Goal: Transaction & Acquisition: Obtain resource

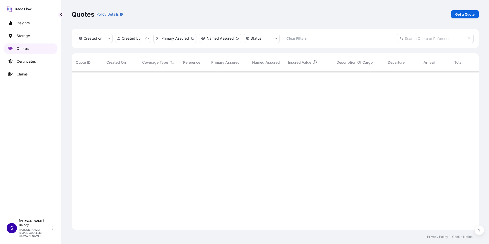
scroll to position [157, 404]
click at [466, 15] on p "Get a Quote" at bounding box center [465, 14] width 19 height 5
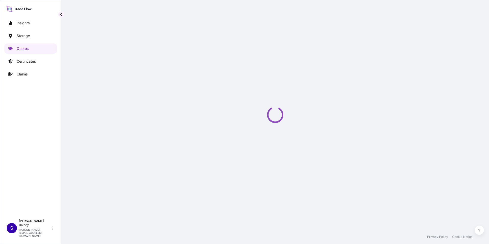
scroll to position [8, 0]
select select "Water"
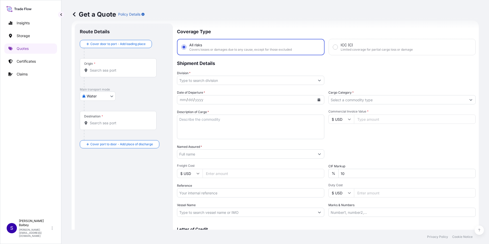
click at [122, 74] on div "Origin *" at bounding box center [118, 67] width 77 height 19
click at [122, 73] on input "Origin *" at bounding box center [120, 70] width 60 height 5
click at [122, 69] on input "Origin * Please select an origin" at bounding box center [120, 70] width 60 height 5
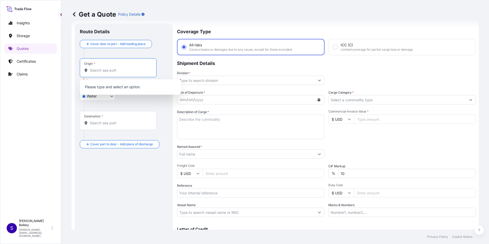
paste input "FOB NHAVA SHEVA PORT,[GEOGRAPHIC_DATA]"
click at [136, 70] on input "FOB NHAVA SHEVA PORT,[GEOGRAPHIC_DATA]" at bounding box center [120, 70] width 60 height 5
type input "FOB NHAVA SHEVA PORTINDA"
click at [102, 125] on input "Destination *" at bounding box center [120, 123] width 60 height 5
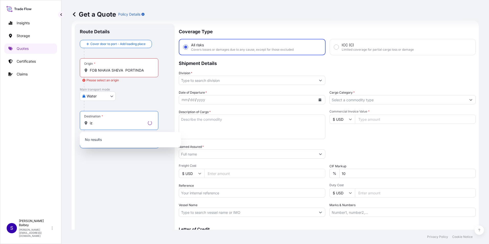
type input "i"
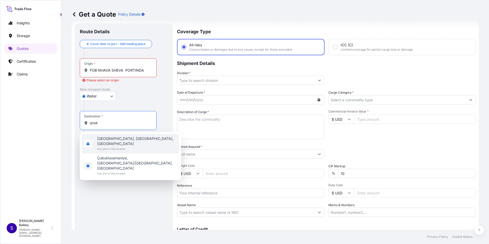
click at [110, 139] on span "[GEOGRAPHIC_DATA], [GEOGRAPHIC_DATA], [GEOGRAPHIC_DATA]" at bounding box center [137, 141] width 80 height 10
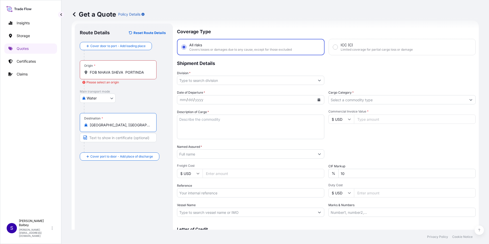
type input "[GEOGRAPHIC_DATA], [GEOGRAPHIC_DATA], [GEOGRAPHIC_DATA]"
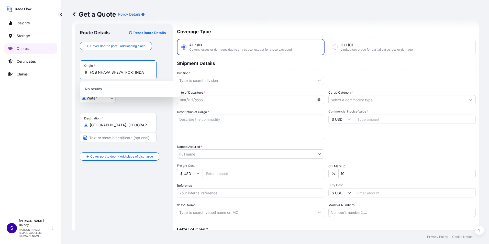
drag, startPoint x: 145, startPoint y: 73, endPoint x: 79, endPoint y: 73, distance: 65.8
click at [79, 73] on div "Route Details Reset Route Details Cover door to port - Add loading place Place …" at bounding box center [124, 140] width 98 height 232
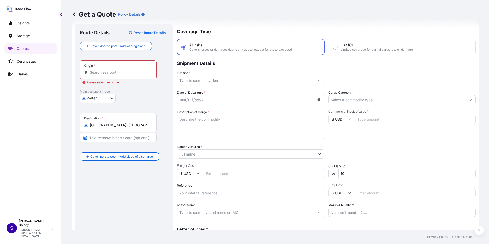
click at [105, 72] on input "Origin * Please select an origin" at bounding box center [120, 72] width 60 height 5
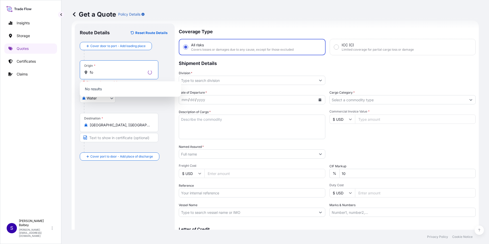
type input "f"
type input "n"
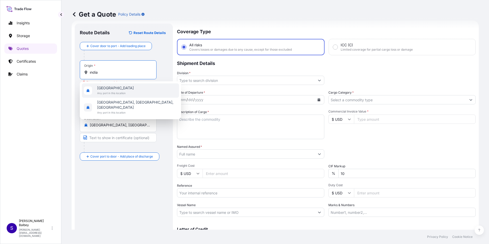
click at [109, 94] on span "Any port in this location" at bounding box center [115, 93] width 37 height 5
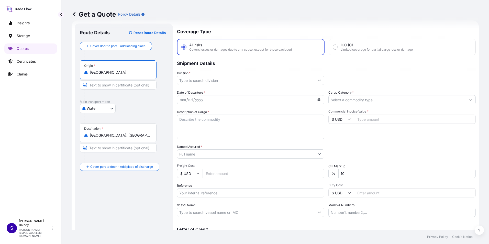
type input "[GEOGRAPHIC_DATA]"
click at [219, 80] on input "Division *" at bounding box center [246, 80] width 138 height 9
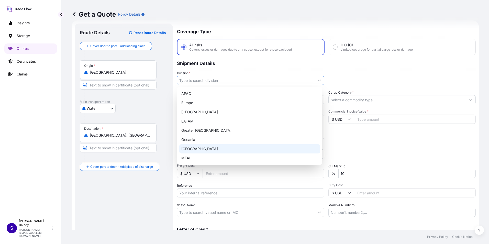
click at [191, 151] on div "[GEOGRAPHIC_DATA]" at bounding box center [249, 148] width 141 height 9
type input "[GEOGRAPHIC_DATA]"
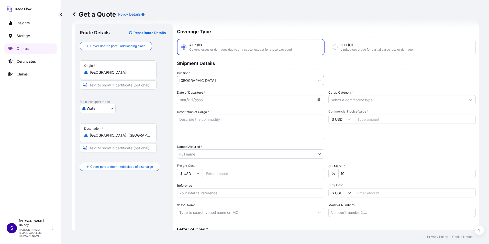
click at [315, 102] on button "Calendar" at bounding box center [319, 100] width 8 height 8
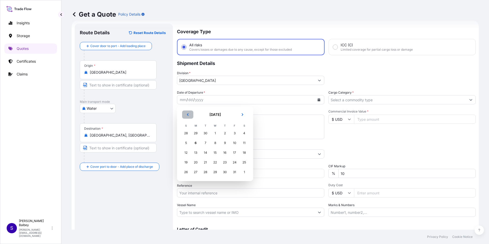
click at [188, 116] on icon "Previous" at bounding box center [188, 114] width 2 height 3
click at [184, 161] on div "21" at bounding box center [185, 162] width 9 height 9
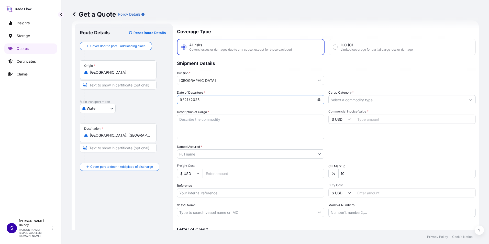
click at [212, 123] on textarea "Description of Cargo *" at bounding box center [250, 127] width 147 height 25
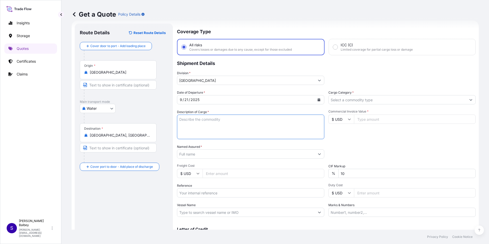
click at [258, 129] on textarea "Description of Cargo *" at bounding box center [250, 127] width 147 height 25
paste textarea ""ALL MENTIONED CONTAINERS SHIPPER'S LOAD,COUNT AND SEAL""
click at [181, 117] on textarea ""ALL MENTIONED CONTAINERS SHIPPER'S LOAD,COUNT AND SEAL" at bounding box center [250, 127] width 147 height 25
click at [246, 123] on textarea "ALL MENTIONED CONTAINERS SHIPPER'S LOAD,COUNT AND SEAL" at bounding box center [250, 127] width 147 height 25
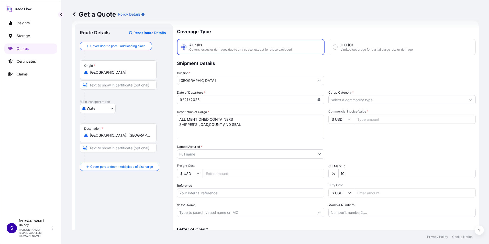
click at [222, 128] on textarea "ALL MENTIONED CONTAINERS SHIPPER'S LOAD,COUNT AND SEAL" at bounding box center [250, 127] width 147 height 25
paste textarea "1*40 hq, 5.852 kgs"
click at [222, 133] on textarea "ALL MENTIONED CONTAINERS SHIPPER'S LOAD,COUNT AND SEAL 1*40 hq, 5.852 kgs" at bounding box center [250, 127] width 147 height 25
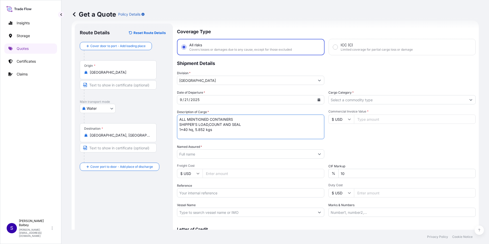
paste textarea "INMOE5058990 //FFAU4007238"
click at [256, 137] on textarea "ALL MENTIONED CONTAINERS SHIPPER'S LOAD,COUNT AND SEAL 1*40 hq, 5.852 kgs INMOE…" at bounding box center [250, 127] width 147 height 25
paste textarea "PO: 75117502/20"
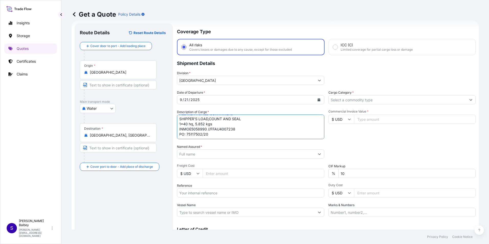
type textarea "ALL MENTIONED CONTAINERS SHIPPER'S LOAD,COUNT AND SEAL 1*40 hq, 5.852 kgs INMOE…"
click at [200, 156] on input "Named Assured *" at bounding box center [245, 153] width 136 height 9
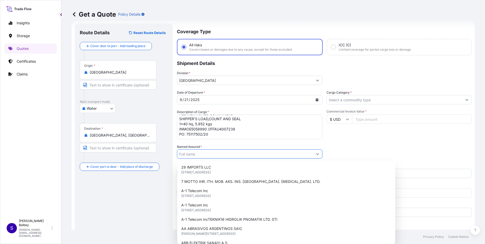
paste input "ABB ELEKTRIK SANAYI A.S."
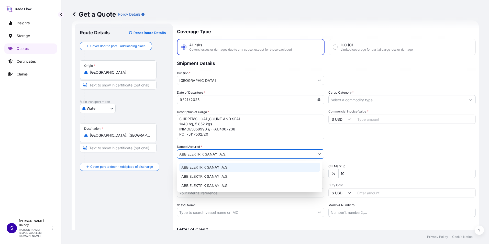
type input "ABB ELEKTRIK SANAYI A.S."
click at [145, 187] on div "Route Details Reset Route Details Cover door to port - Add loading place Place …" at bounding box center [124, 139] width 88 height 221
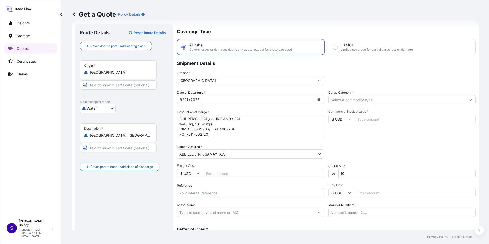
click at [203, 197] on input "Reference" at bounding box center [250, 192] width 147 height 9
click at [215, 193] on input "Reference" at bounding box center [250, 192] width 147 height 9
paste input "2111783096"
type input "2111783096"
click at [192, 212] on input "Vessel Name" at bounding box center [246, 212] width 138 height 9
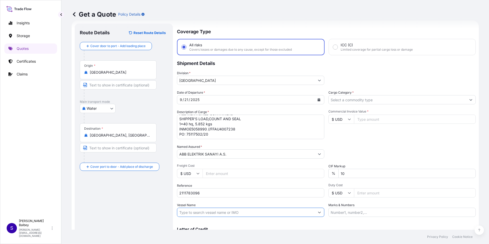
paste input "sealead HAIAN ZETA 25028W"
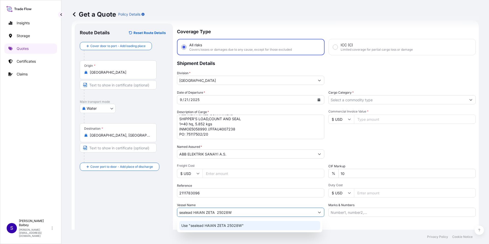
type input "sealead HAIAN ZETA 25028W"
click at [133, 227] on div "Route Details Reset Route Details Cover door to port - Add loading place Place …" at bounding box center [124, 139] width 88 height 221
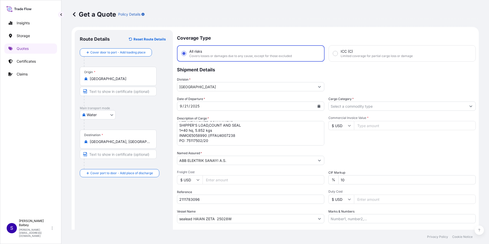
scroll to position [0, 0]
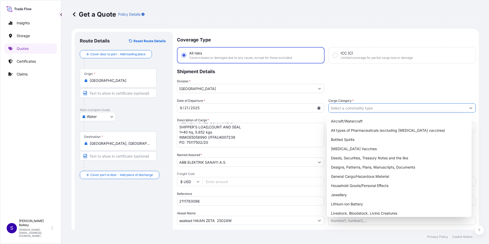
click at [357, 109] on input "Cargo Category *" at bounding box center [398, 107] width 138 height 9
click at [358, 178] on div "General Cargo/Hazardous Material" at bounding box center [399, 176] width 141 height 9
type input "General Cargo/Hazardous Material"
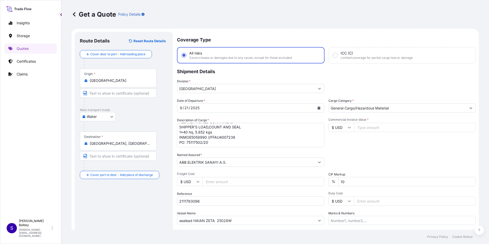
click at [365, 129] on input "Commercial Invoice Value *" at bounding box center [415, 127] width 122 height 9
type input "63404"
click at [344, 147] on div "Commercial Invoice Value * $ USD 63404" at bounding box center [402, 133] width 147 height 30
click at [201, 139] on textarea "ALL MENTIONED CONTAINERS SHIPPER'S LOAD,COUNT AND SEAL 1*40 hq, 5.852 kgs INMOE…" at bounding box center [250, 135] width 147 height 25
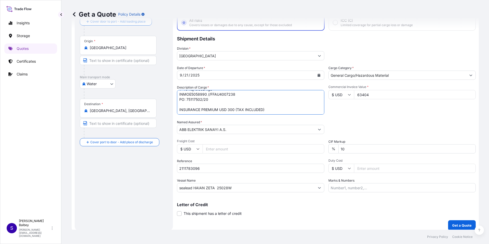
scroll to position [37, 0]
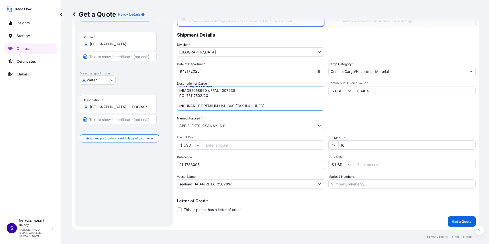
click at [222, 96] on textarea "ALL MENTIONED CONTAINERS SHIPPER'S LOAD,COUNT AND SEAL 1*40 hq, 5.852 kgs INMOE…" at bounding box center [250, 98] width 147 height 25
type textarea "ALL MENTIONED CONTAINERS SHIPPER'S LOAD,COUNT AND SEAL 1*40 hq, 5.852 kgs INMOE…"
click at [240, 107] on textarea "ALL MENTIONED CONTAINERS SHIPPER'S LOAD,COUNT AND SEAL 1*40 hq, 5.852 kgs INMOE…" at bounding box center [250, 98] width 147 height 25
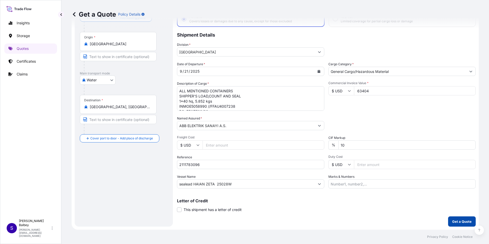
click at [457, 223] on p "Get a Quote" at bounding box center [461, 221] width 19 height 5
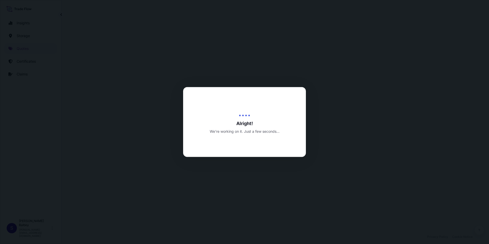
select select "Water"
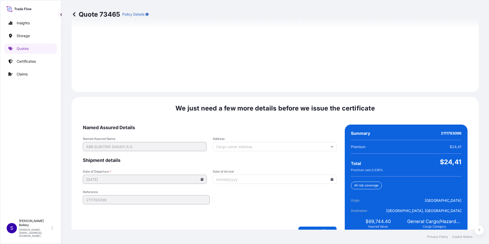
scroll to position [721, 0]
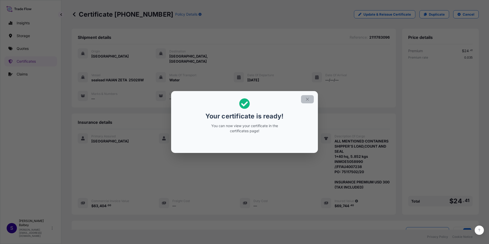
click at [309, 101] on icon "button" at bounding box center [307, 99] width 5 height 5
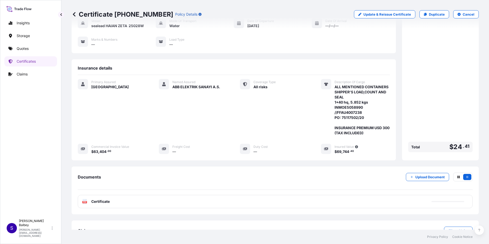
scroll to position [66, 0]
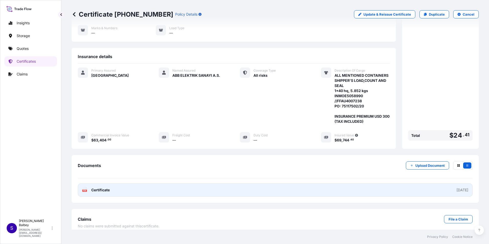
click at [102, 188] on span "Certificate" at bounding box center [100, 190] width 18 height 5
